Goal: Navigation & Orientation: Go to known website

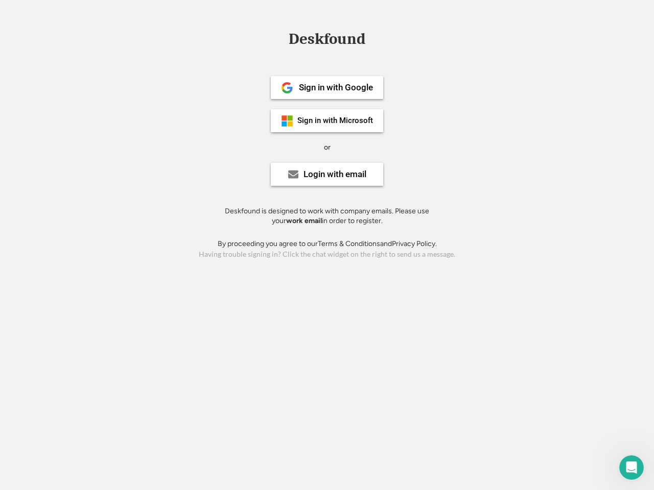
click at [327, 146] on div "or" at bounding box center [327, 147] width 7 height 10
click at [327, 41] on div "Deskfound" at bounding box center [326, 39] width 87 height 16
click at [279, 38] on div "Deskfound" at bounding box center [327, 40] width 654 height 19
click at [327, 41] on div "Deskfound" at bounding box center [326, 39] width 87 height 16
click at [327, 147] on div "or" at bounding box center [327, 147] width 7 height 10
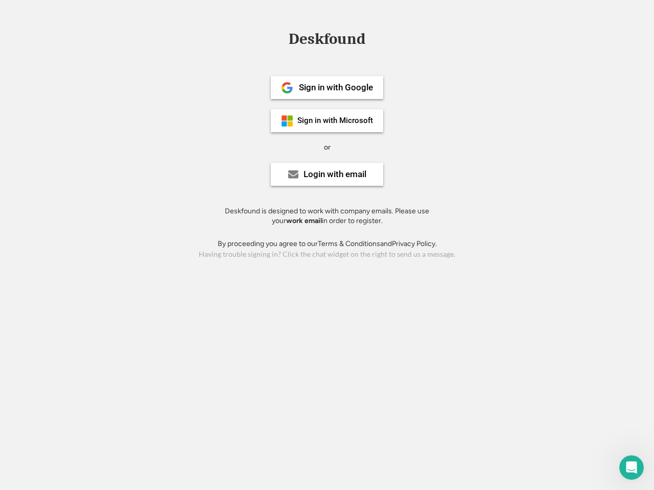
click at [327, 87] on div "Sign in with Google" at bounding box center [336, 87] width 74 height 9
click at [336, 87] on div "Sign in with Google" at bounding box center [336, 87] width 74 height 9
click at [287, 88] on img at bounding box center [287, 88] width 12 height 12
click at [327, 121] on div "Sign in with Microsoft" at bounding box center [335, 121] width 76 height 8
click at [336, 121] on div "Sign in with Microsoft" at bounding box center [335, 121] width 76 height 8
